Goal: Transaction & Acquisition: Purchase product/service

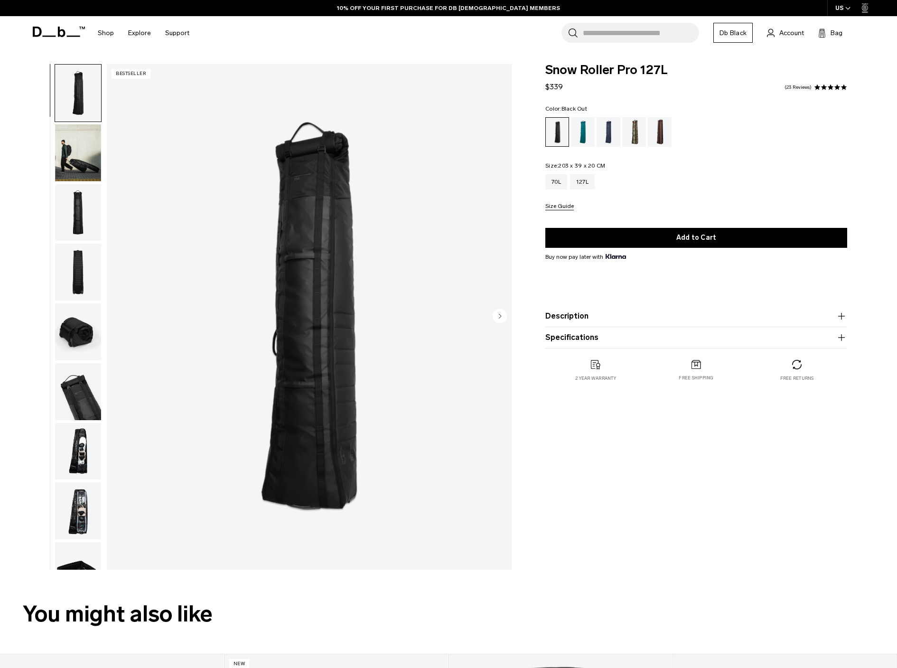
click at [50, 36] on icon at bounding box center [48, 36] width 13 height 1
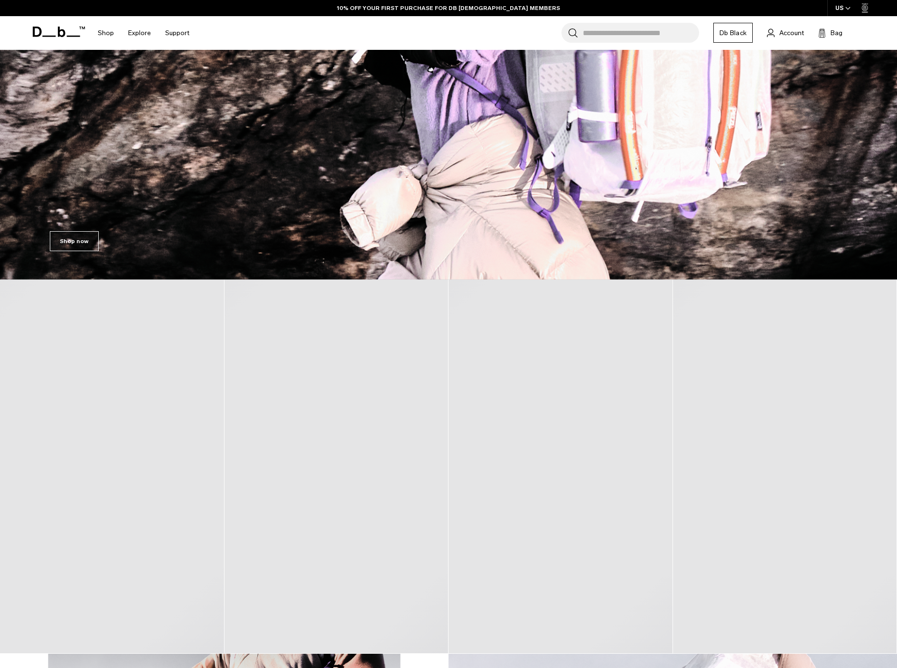
scroll to position [275, 0]
click at [70, 245] on link "Shop now" at bounding box center [74, 242] width 49 height 20
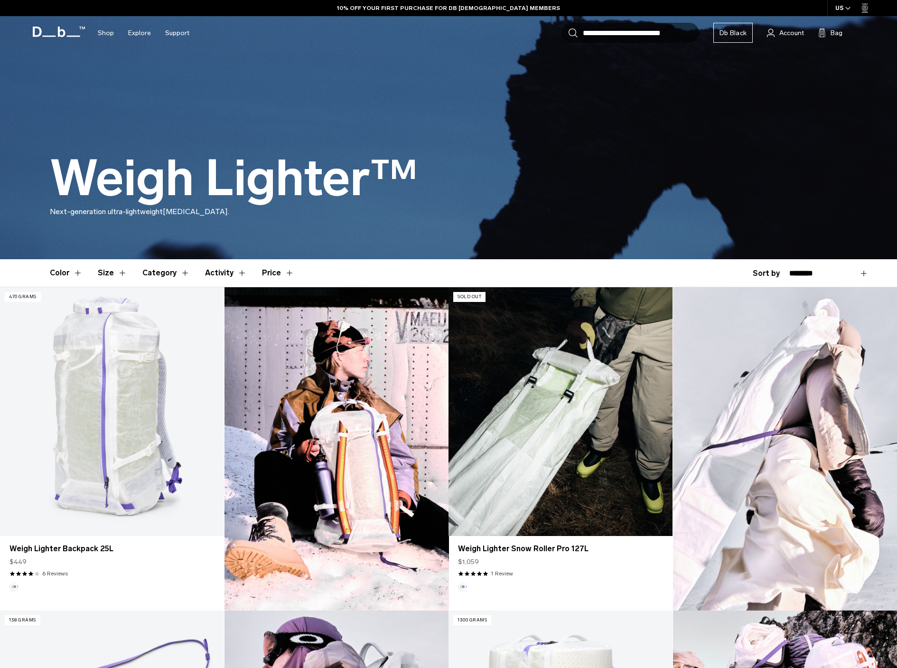
click at [522, 468] on link "Weigh Lighter Snow Roller Pro 127L" at bounding box center [560, 411] width 224 height 249
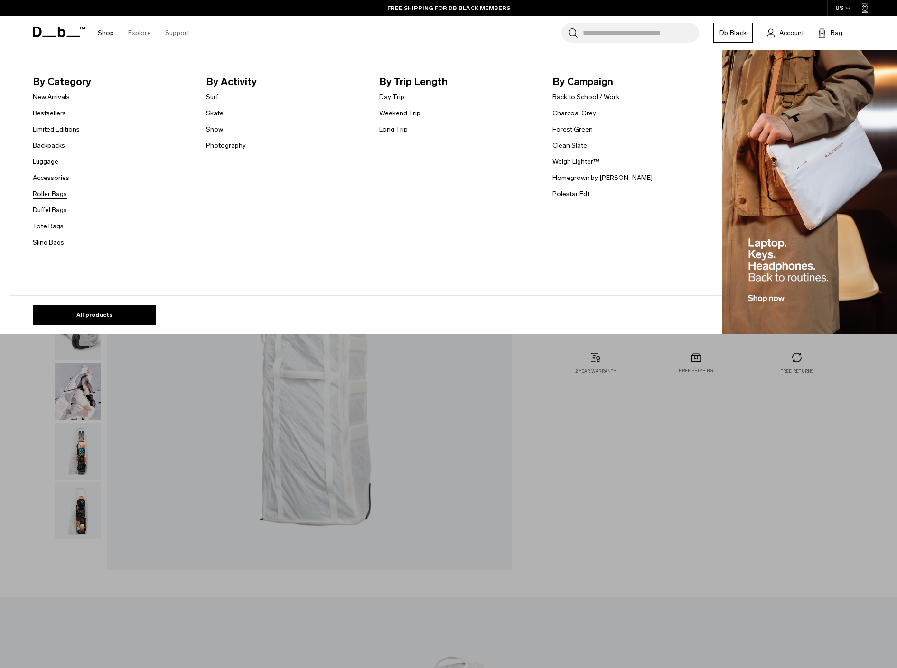
click at [47, 195] on link "Roller Bags" at bounding box center [50, 194] width 34 height 10
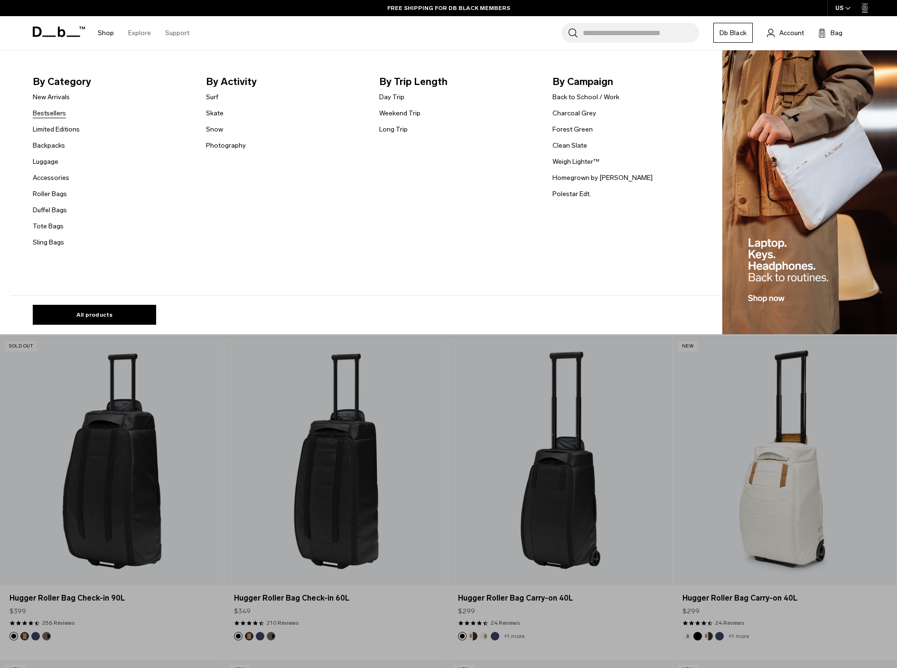
click at [51, 115] on link "Bestsellers" at bounding box center [49, 113] width 33 height 10
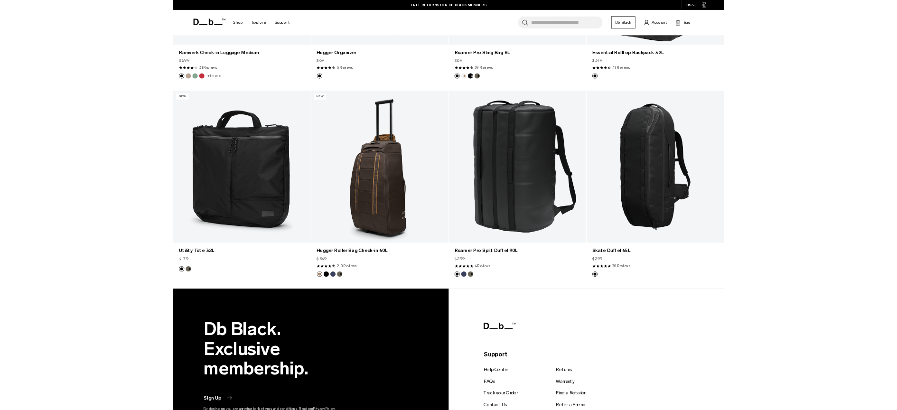
scroll to position [2451, 0]
